Goal: Task Accomplishment & Management: Manage account settings

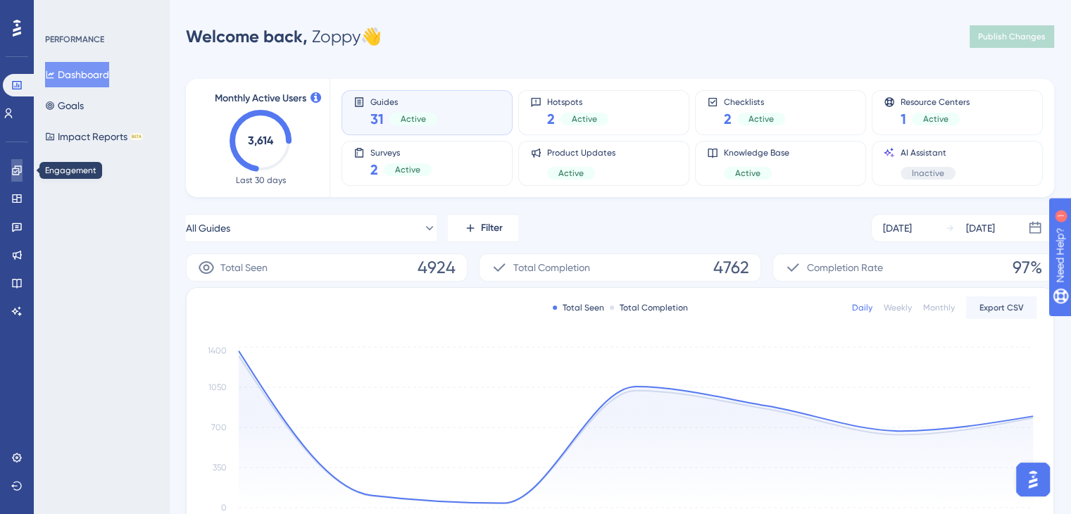
click at [14, 172] on icon at bounding box center [16, 170] width 9 height 9
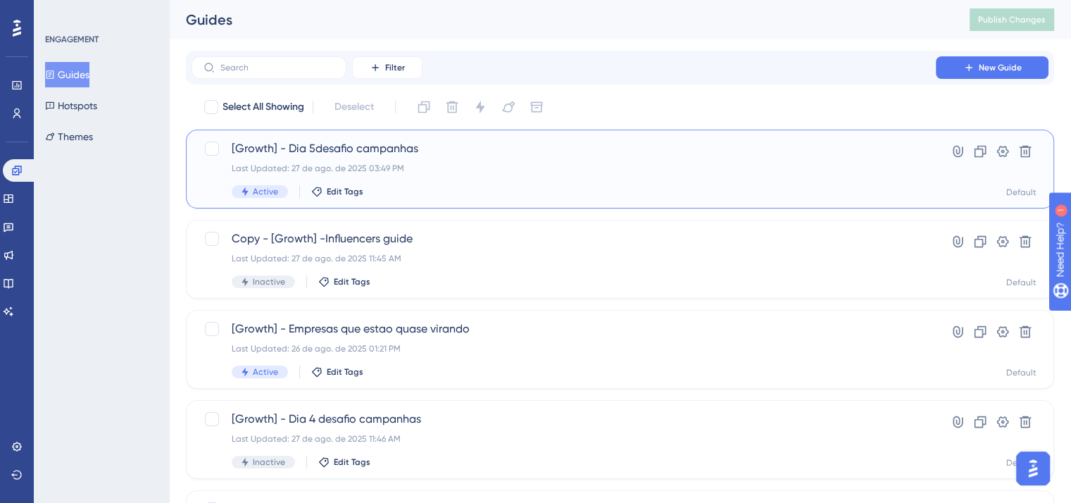
click at [362, 173] on div "Last Updated: 27 de ago. de 2025 03:49 PM" at bounding box center [564, 168] width 664 height 11
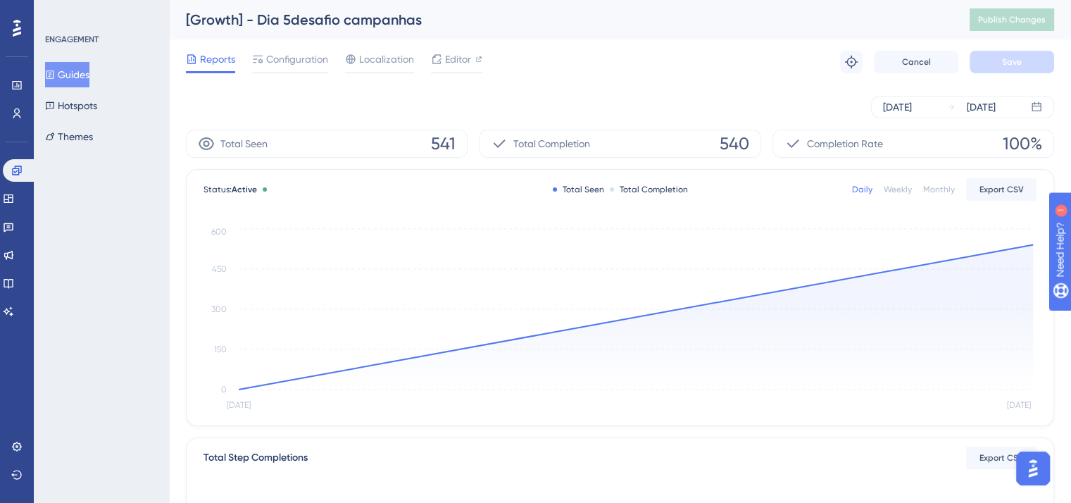
click at [89, 68] on button "Guides" at bounding box center [67, 74] width 44 height 25
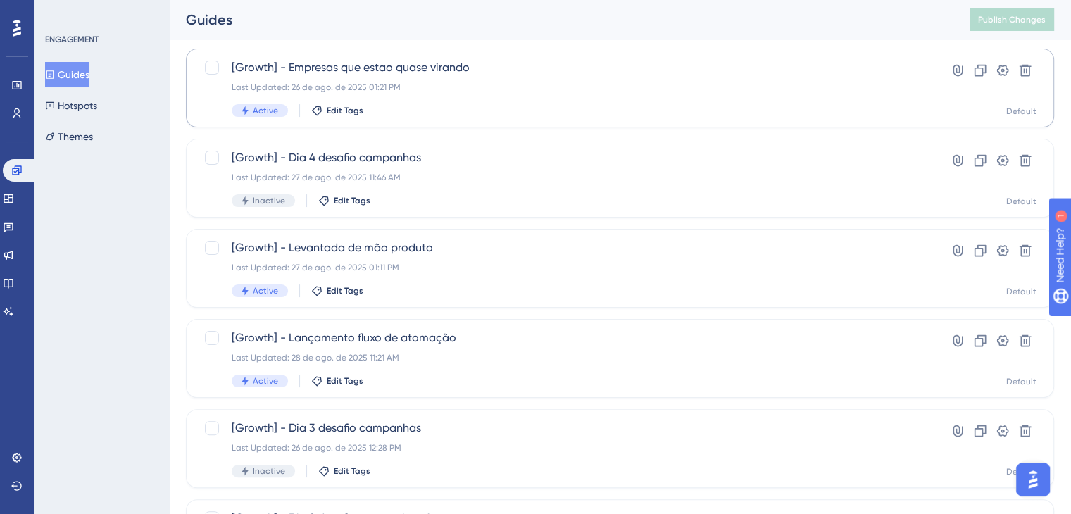
scroll to position [256, 0]
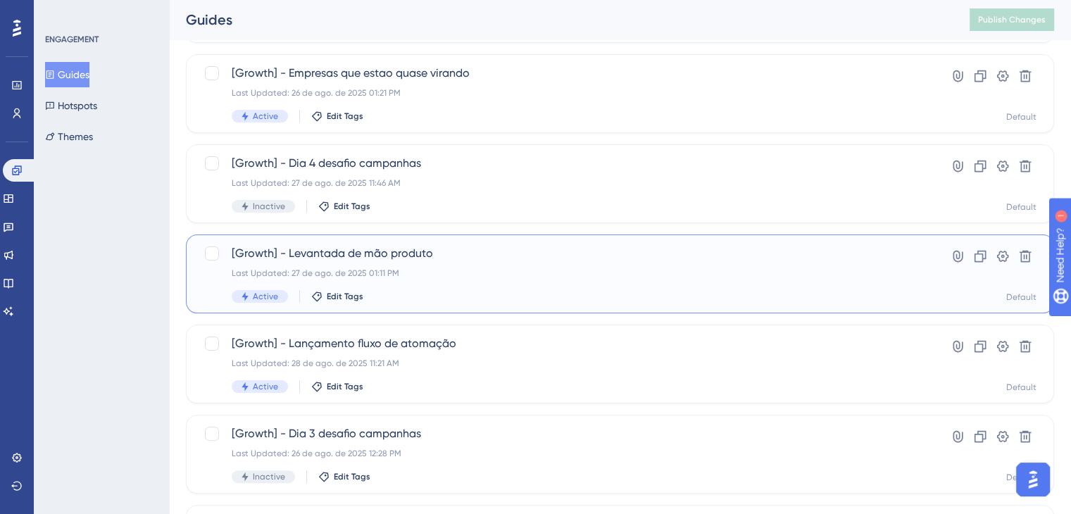
click at [523, 243] on div "[Growth] - Levantada de mão produto Last Updated: [DATE] 01:11 PM Active Edit T…" at bounding box center [620, 274] width 868 height 79
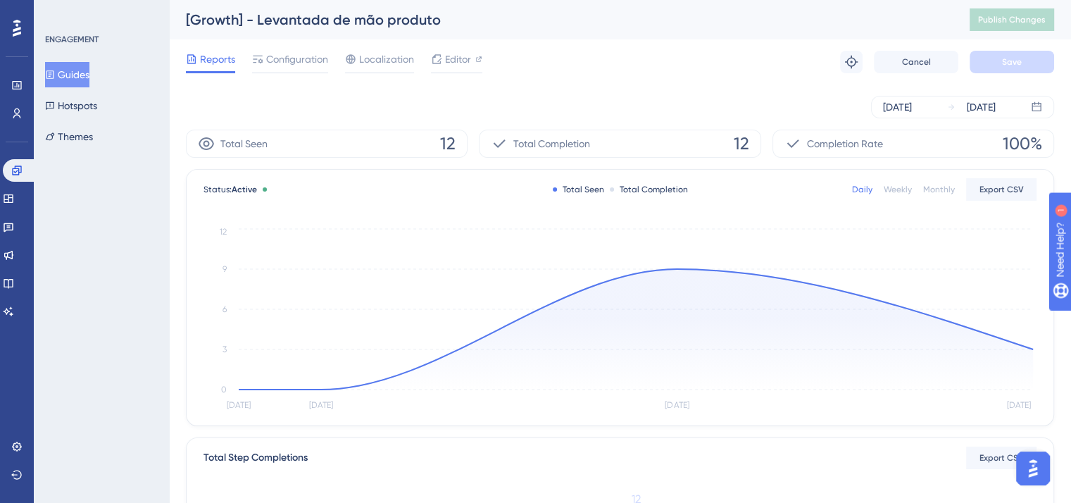
click at [54, 70] on icon at bounding box center [50, 74] width 8 height 8
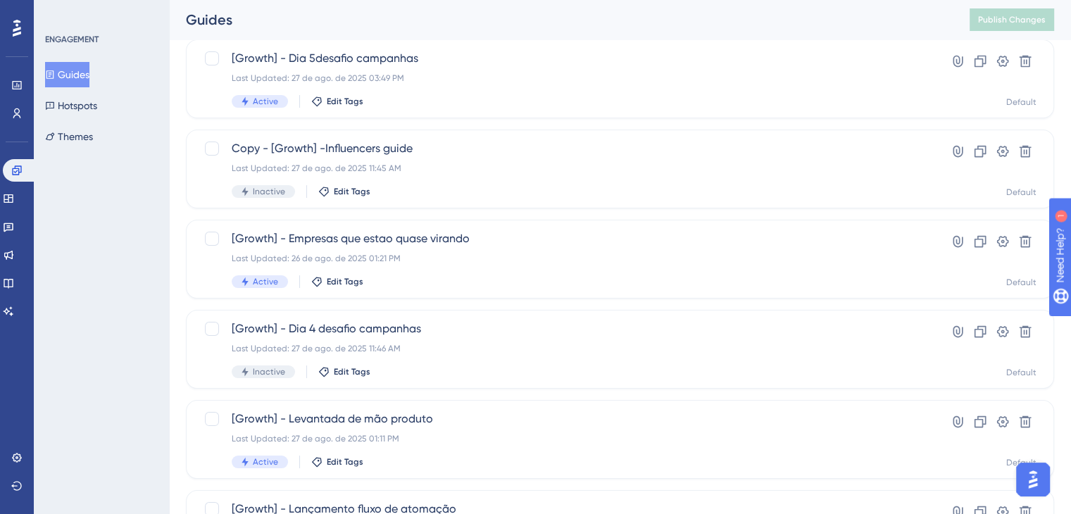
scroll to position [127, 0]
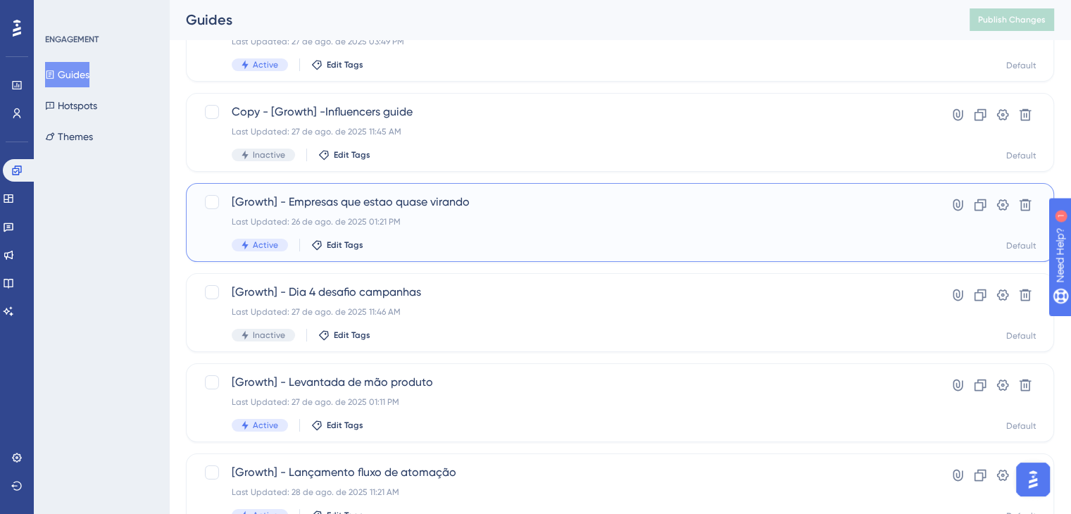
click at [511, 216] on div "Last Updated: 26 de ago. de 2025 01:21 PM" at bounding box center [564, 221] width 664 height 11
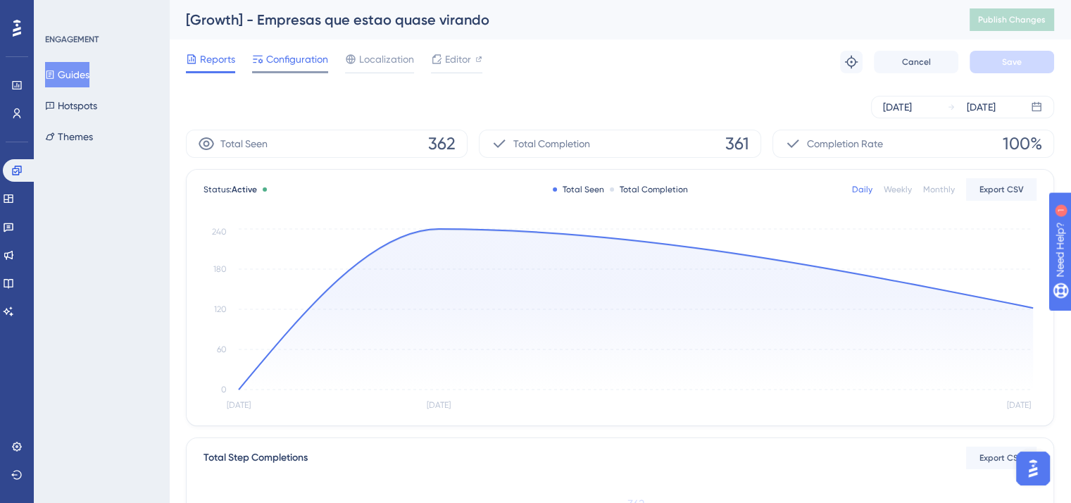
click at [306, 54] on span "Configuration" at bounding box center [297, 59] width 62 height 17
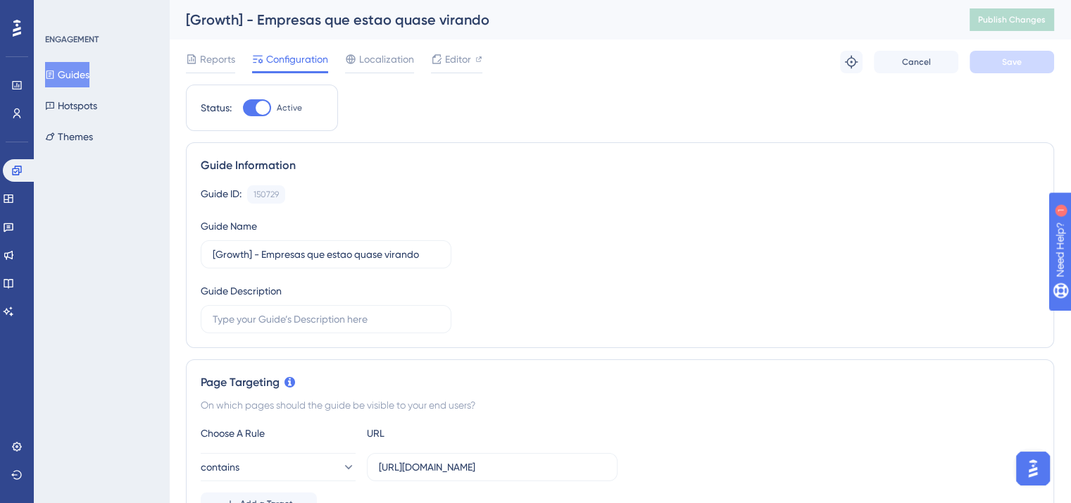
click at [251, 113] on div at bounding box center [257, 107] width 28 height 17
click at [243, 108] on input "Active" at bounding box center [242, 108] width 1 height 1
checkbox input "false"
click at [1018, 56] on span "Save" at bounding box center [1012, 61] width 20 height 11
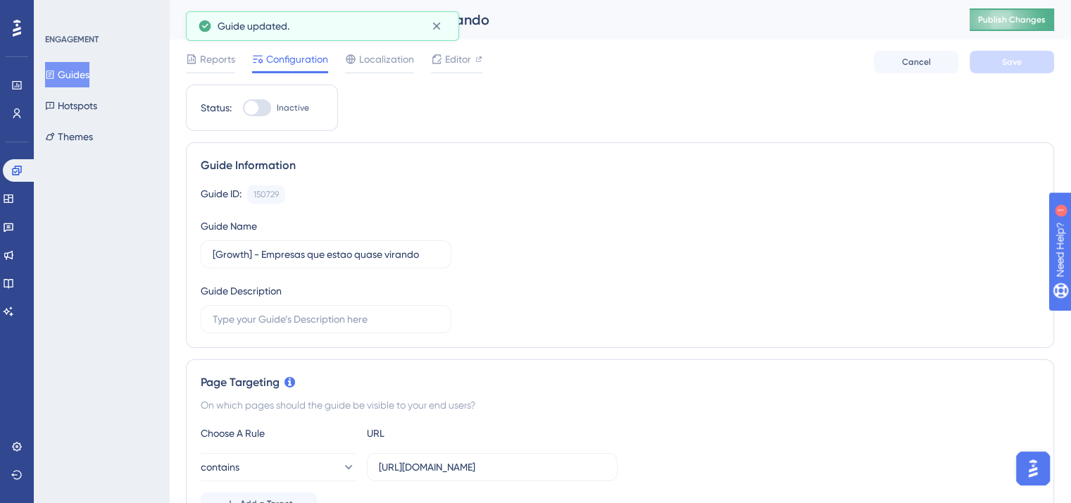
click at [1021, 20] on span "Publish Changes" at bounding box center [1012, 19] width 68 height 11
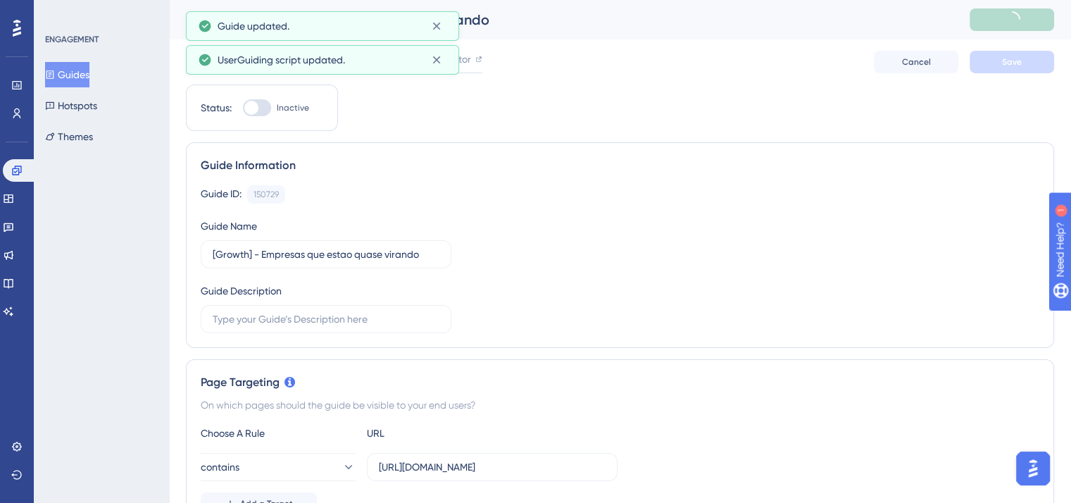
click at [65, 80] on button "Guides" at bounding box center [67, 74] width 44 height 25
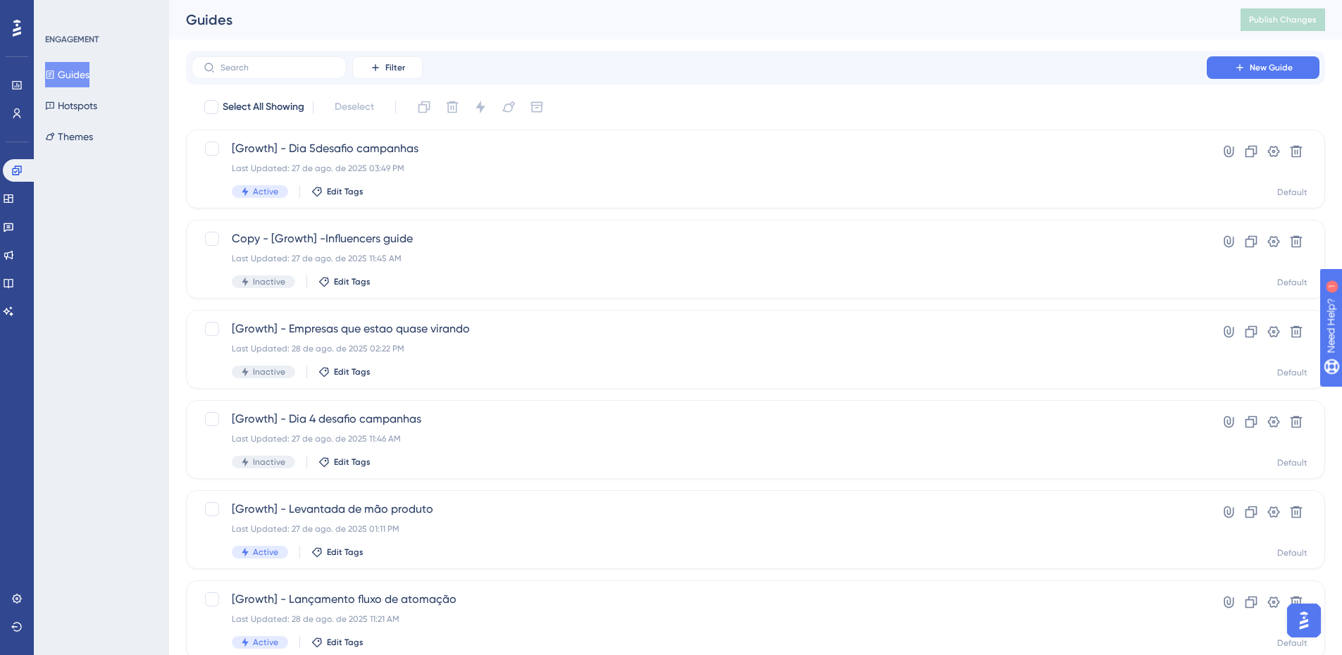
click at [790, 129] on div "Select All Showing Deselect [Growth] - Dia 5desafio campanhas Last Updated: [DA…" at bounding box center [755, 558] width 1139 height 924
